Goal: Task Accomplishment & Management: Manage account settings

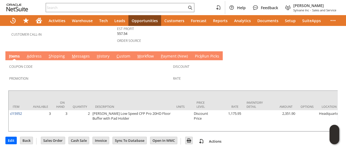
click at [56, 53] on link "S hipping" at bounding box center [56, 56] width 19 height 6
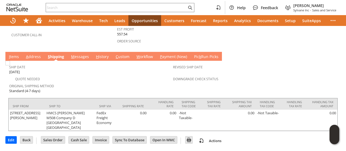
scroll to position [164, 0]
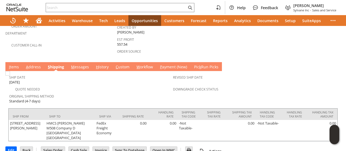
click at [16, 64] on link "I tems" at bounding box center [14, 67] width 13 height 6
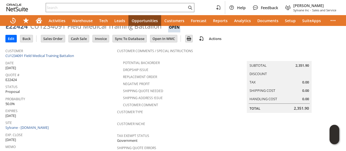
scroll to position [0, 0]
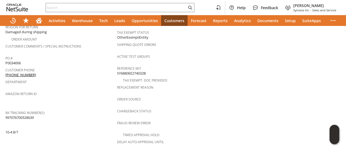
scroll to position [171, 0]
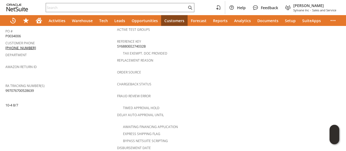
click at [15, 88] on span "997076700528639 10-4 8/7" at bounding box center [19, 98] width 28 height 20
click at [19, 88] on span "997076700528639 10-4 8/7" at bounding box center [19, 98] width 28 height 20
drag, startPoint x: 19, startPoint y: 80, endPoint x: 27, endPoint y: 95, distance: 16.8
click at [27, 95] on span "997076700528639 10-4 8/7" at bounding box center [19, 98] width 28 height 20
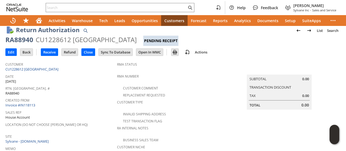
scroll to position [0, 0]
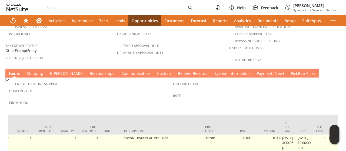
scroll to position [0, 59]
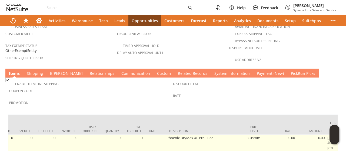
drag, startPoint x: 50, startPoint y: 134, endPoint x: 53, endPoint y: 130, distance: 5.1
click at [50, 135] on td "0" at bounding box center [45, 148] width 23 height 26
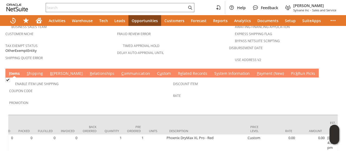
click at [120, 71] on link "C ommunication" at bounding box center [135, 74] width 31 height 6
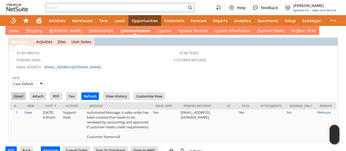
scroll to position [323, 0]
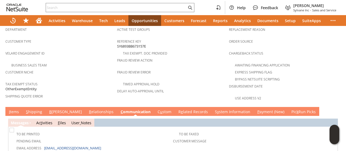
click at [18, 109] on link "I tems" at bounding box center [14, 112] width 13 height 6
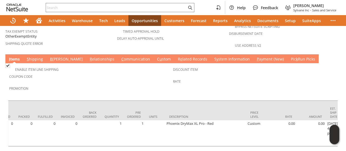
scroll to position [0, 0]
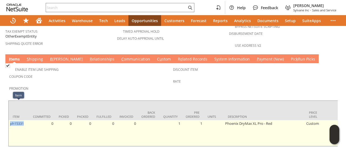
drag, startPoint x: 25, startPoint y: 105, endPoint x: 10, endPoint y: 107, distance: 15.3
click at [10, 120] on td "ph15331" at bounding box center [19, 133] width 20 height 26
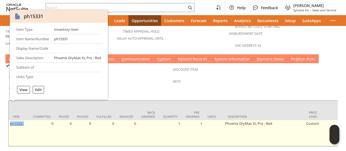
copy link "ph15331"
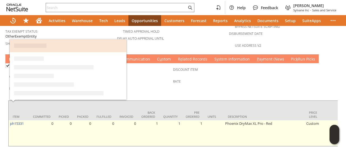
click at [18, 120] on td "ph15331" at bounding box center [19, 133] width 20 height 26
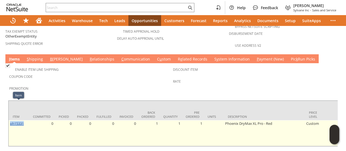
drag, startPoint x: 25, startPoint y: 105, endPoint x: 10, endPoint y: 106, distance: 15.4
click at [10, 120] on td "ph15331" at bounding box center [19, 133] width 20 height 26
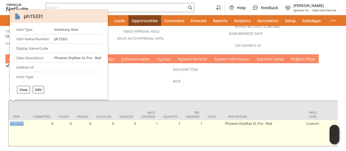
copy link "ph15331"
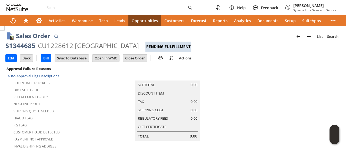
click at [28, 47] on div "S1344685" at bounding box center [20, 45] width 30 height 9
drag, startPoint x: 28, startPoint y: 47, endPoint x: 152, endPoint y: 47, distance: 123.5
click at [152, 47] on div "S1344685 CU1228612 McLennan Community College Pending Fulfillment" at bounding box center [172, 46] width 335 height 11
copy div "S1344685 CU1228612 McLennan Community College"
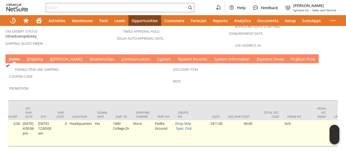
scroll to position [0, 365]
click at [185, 121] on link "Drop Ship" at bounding box center [181, 123] width 16 height 5
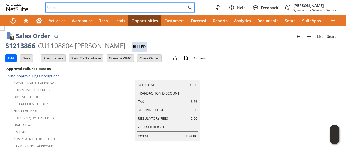
paste input "2316206230"
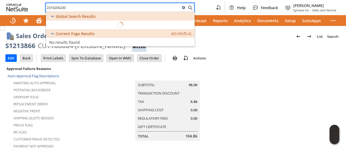
type input "2316206230"
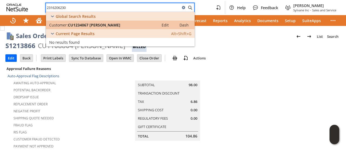
click at [99, 25] on span "CU1234067 Maria Tucker" at bounding box center [94, 24] width 52 height 5
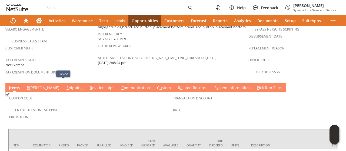
scroll to position [368, 0]
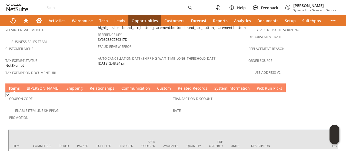
click at [65, 86] on link "S hipping" at bounding box center [74, 89] width 19 height 6
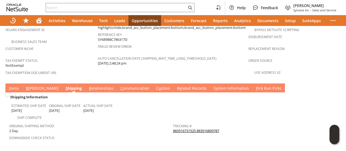
click at [197, 128] on link "883516731525 883516809787" at bounding box center [196, 130] width 46 height 5
click at [14, 86] on link "I tems" at bounding box center [14, 89] width 13 height 6
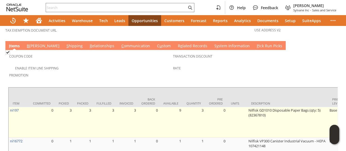
scroll to position [422, 0]
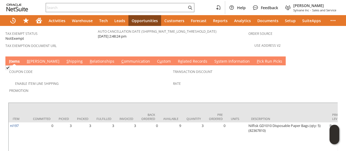
click at [120, 59] on link "C ommunication" at bounding box center [135, 62] width 31 height 6
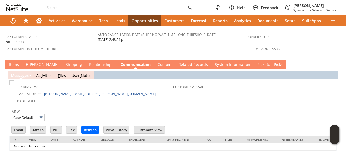
scroll to position [0, 0]
click at [18, 126] on input "Email" at bounding box center [19, 129] width 14 height 7
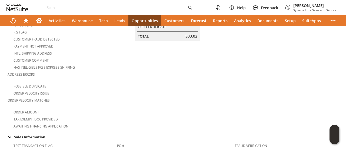
scroll to position [189, 0]
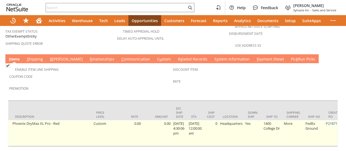
scroll to position [0, 297]
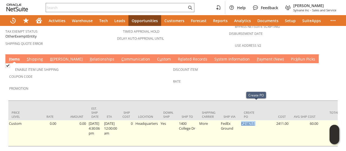
drag, startPoint x: 262, startPoint y: 104, endPoint x: 247, endPoint y: 106, distance: 14.7
click at [247, 120] on td "P218711" at bounding box center [250, 133] width 20 height 26
copy td "P218711"
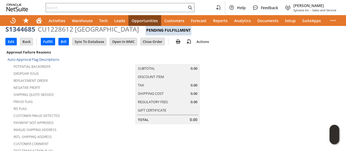
scroll to position [0, 0]
